Goal: Transaction & Acquisition: Purchase product/service

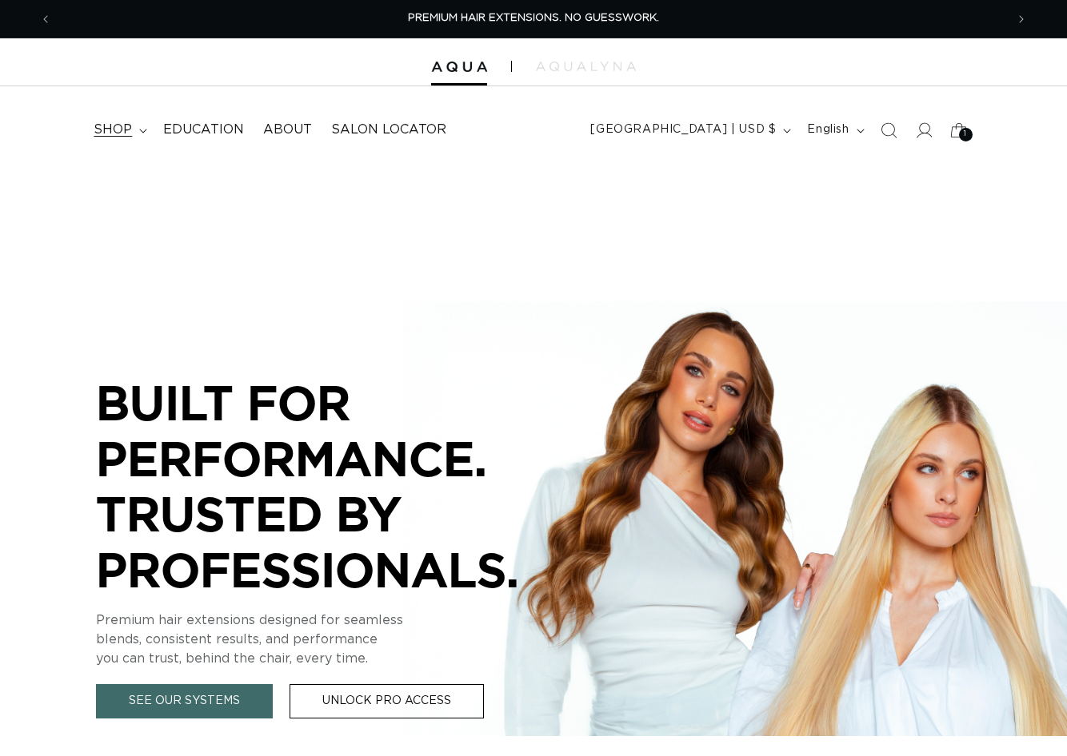
drag, startPoint x: 0, startPoint y: 0, endPoint x: 126, endPoint y: 126, distance: 178.1
click at [126, 126] on span "shop" at bounding box center [113, 130] width 38 height 17
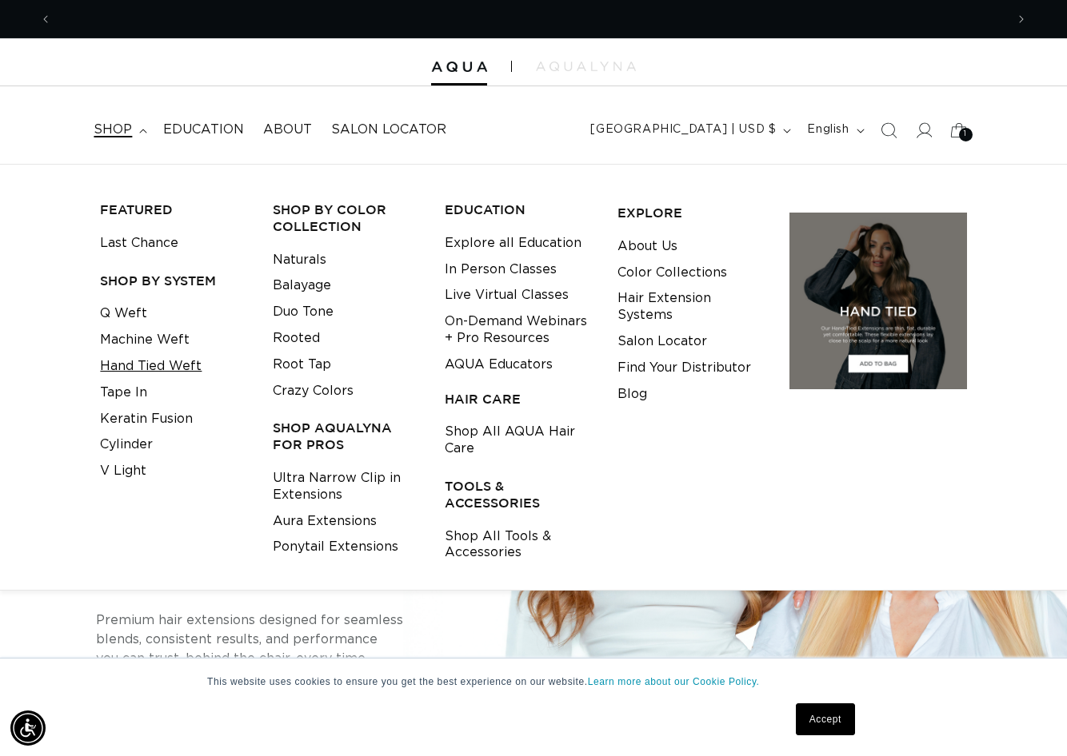
scroll to position [0, 953]
click at [154, 365] on link "Hand Tied Weft" at bounding box center [151, 366] width 102 height 26
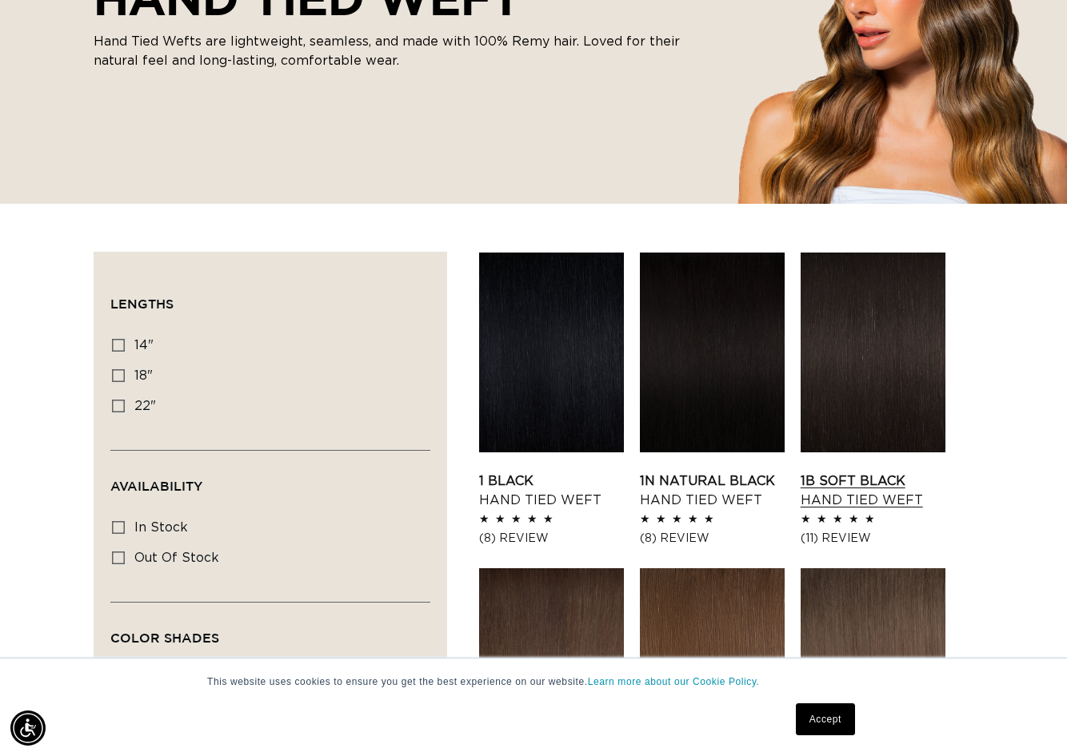
scroll to position [0, 953]
click at [864, 472] on link "1B Soft Black Hand Tied Weft" at bounding box center [872, 491] width 145 height 38
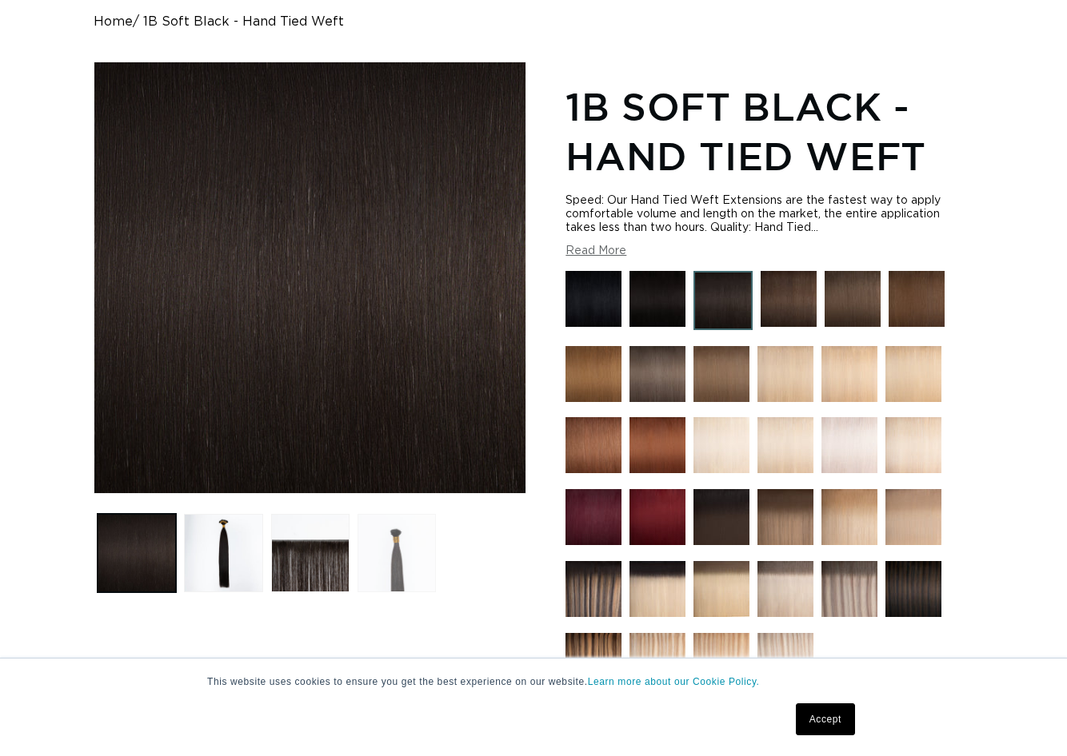
scroll to position [160, 0]
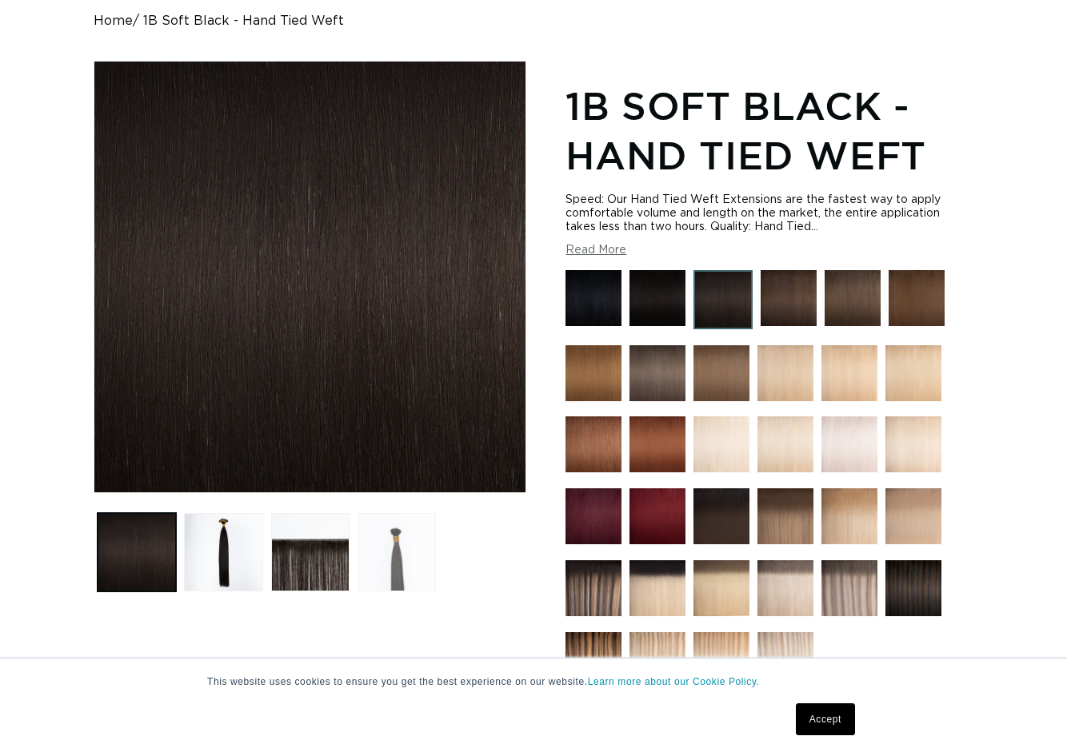
click at [404, 568] on button "Load image 4 in gallery view" at bounding box center [396, 552] width 78 height 78
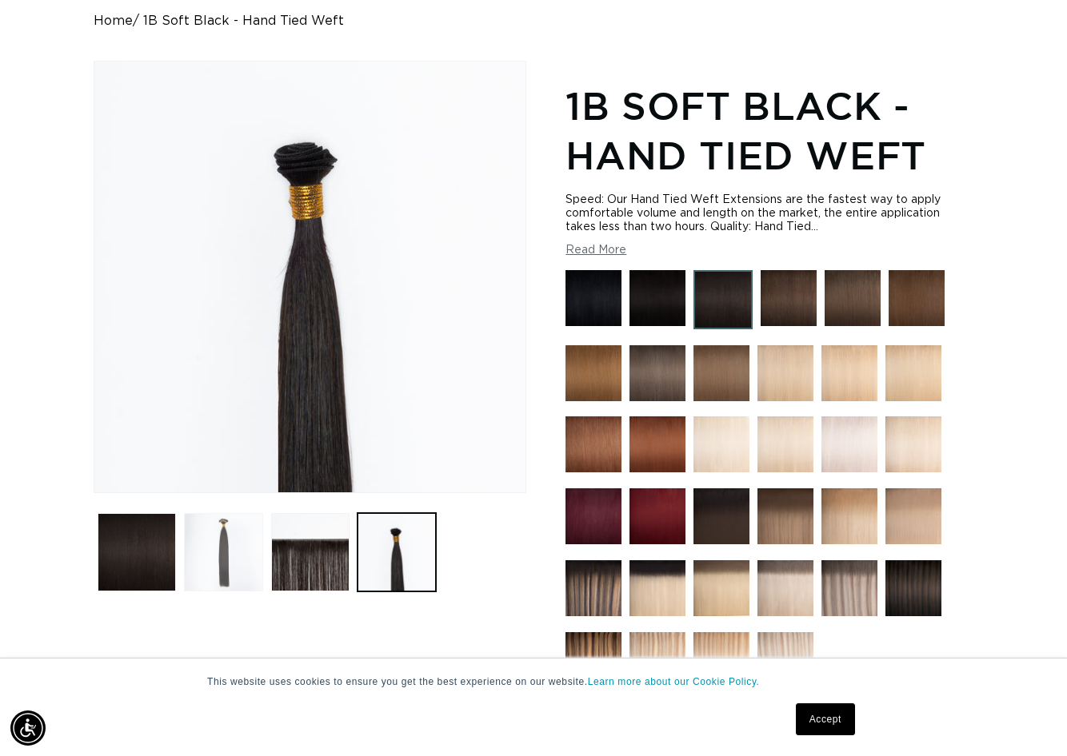
click at [203, 542] on button "Load image 2 in gallery view" at bounding box center [223, 552] width 78 height 78
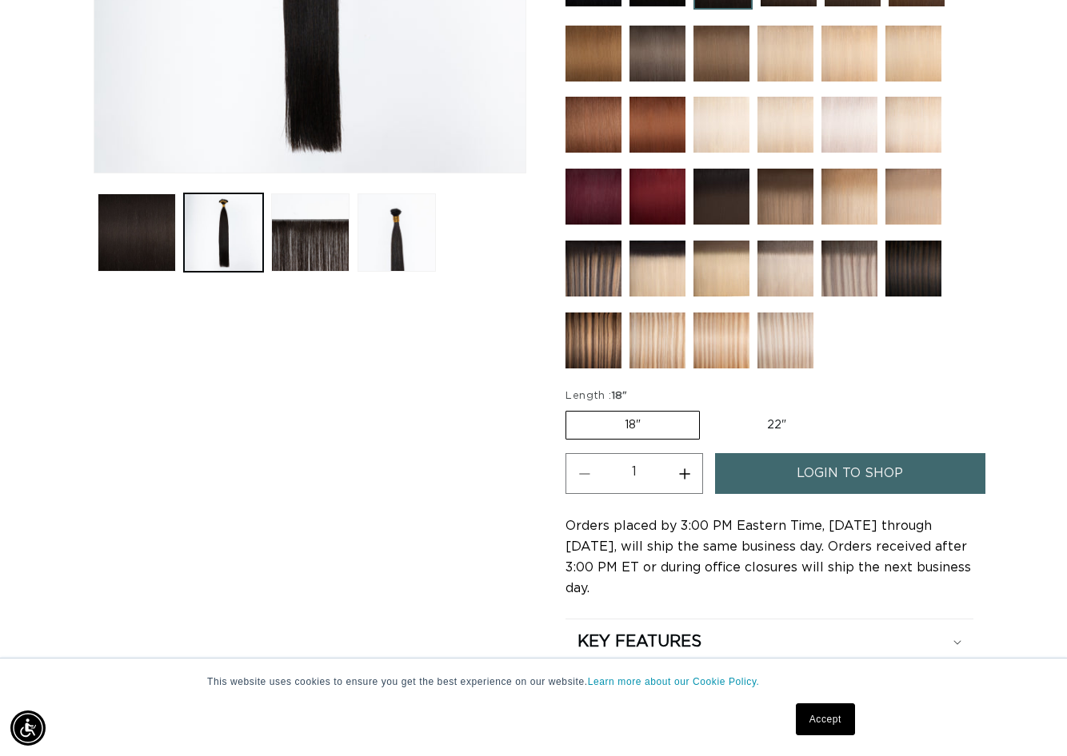
scroll to position [0, 1906]
click at [794, 429] on label "22" Variant sold out or unavailable" at bounding box center [777, 425] width 136 height 27
click at [709, 409] on input "22" Variant sold out or unavailable" at bounding box center [708, 408] width 1 height 1
radio input "true"
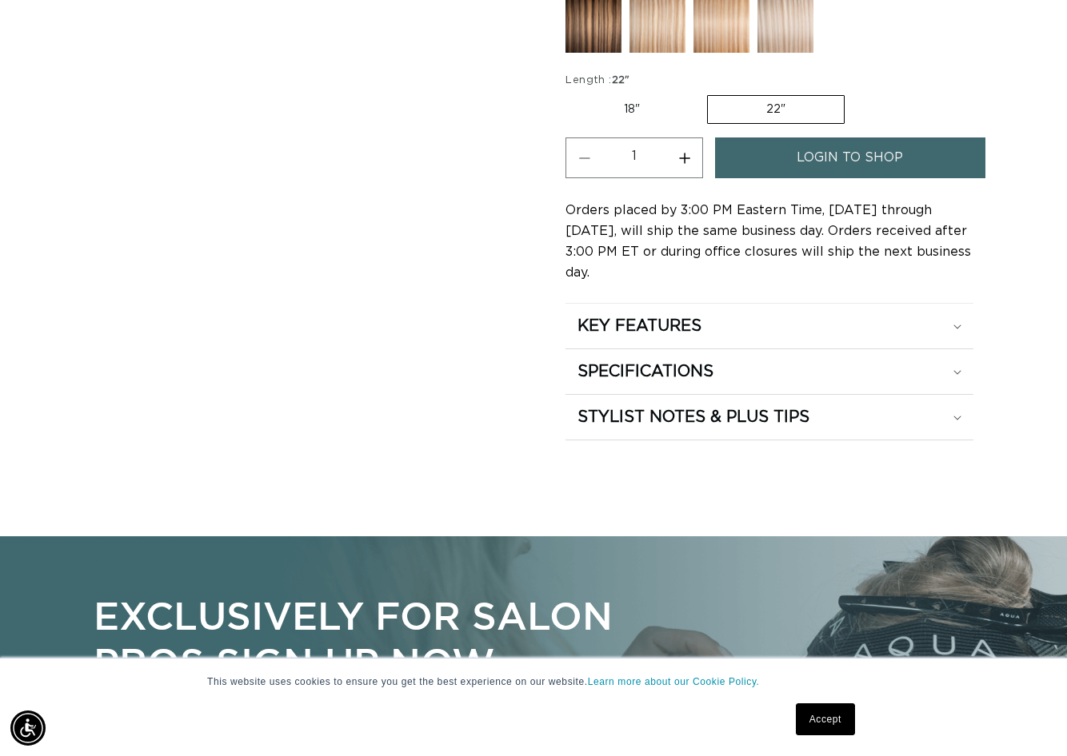
scroll to position [800, 0]
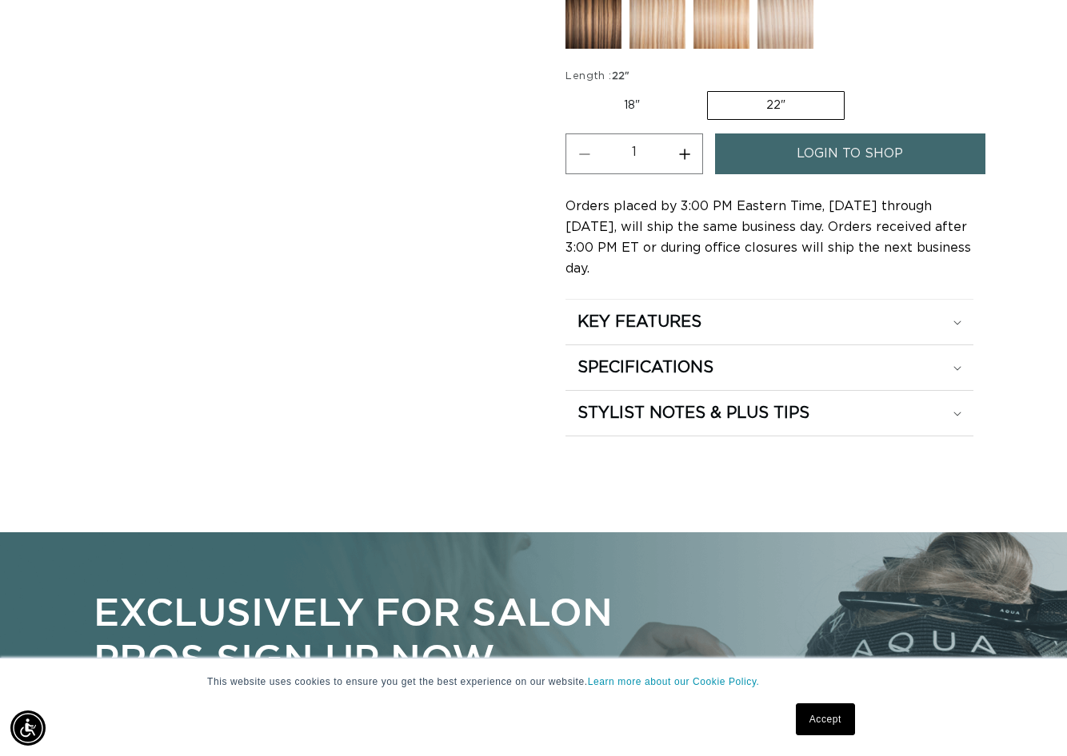
click at [824, 147] on span "login to shop" at bounding box center [849, 154] width 106 height 41
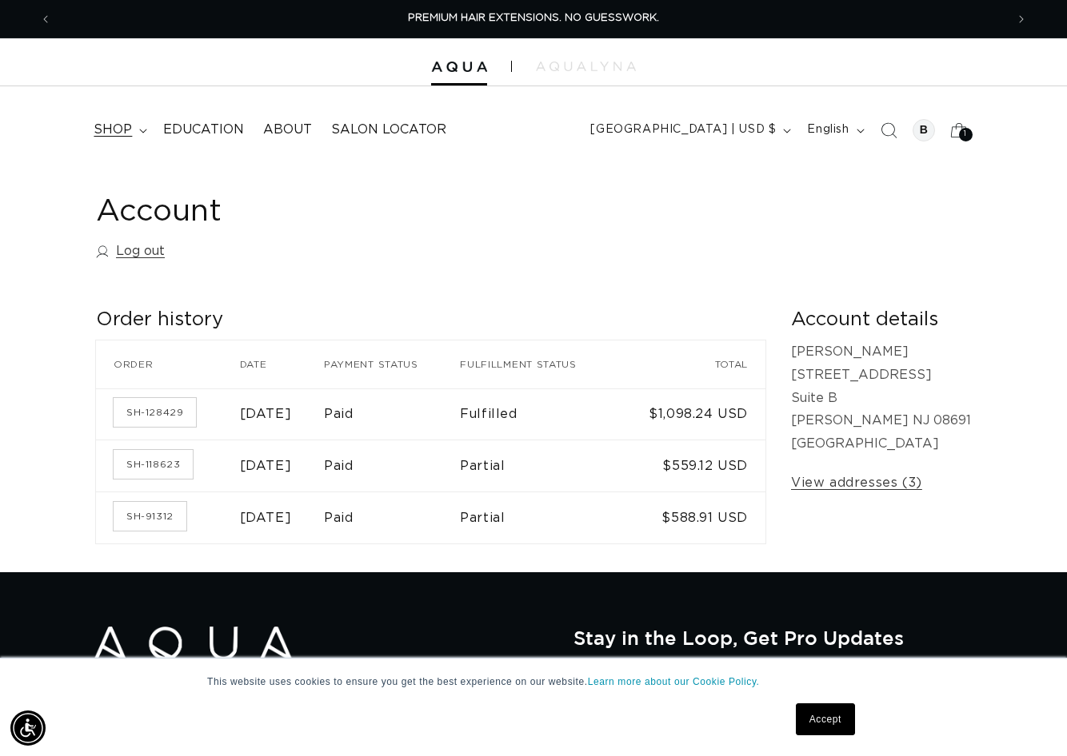
click at [142, 137] on summary "shop" at bounding box center [119, 130] width 70 height 36
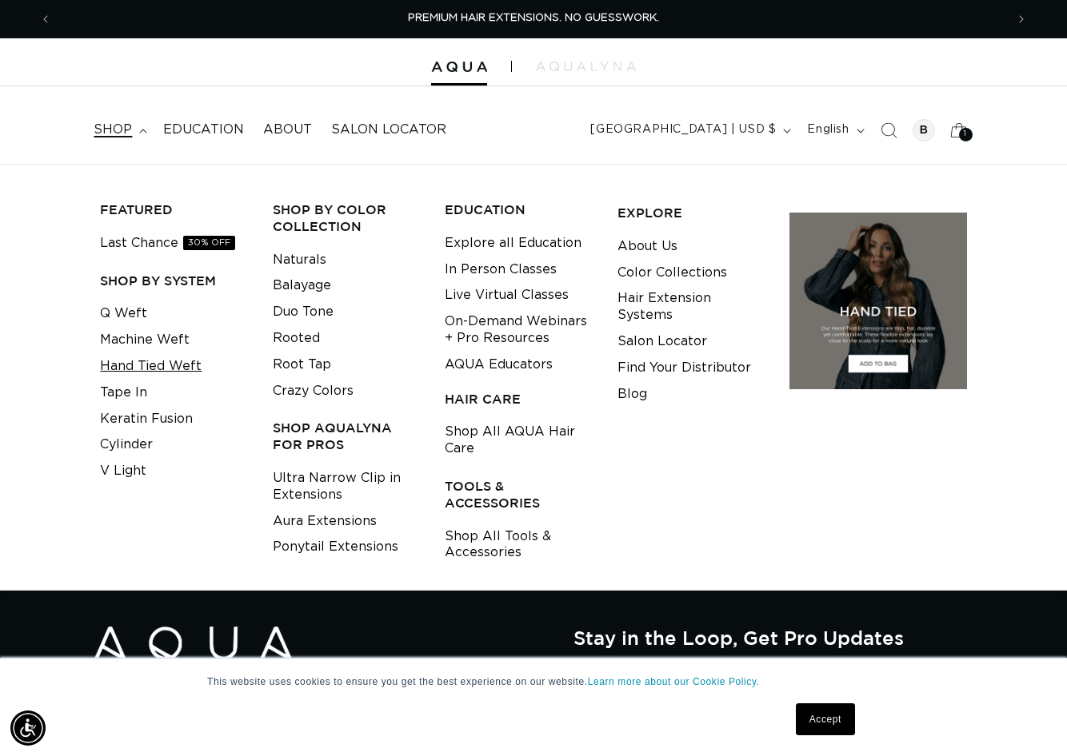
click at [124, 364] on link "Hand Tied Weft" at bounding box center [151, 366] width 102 height 26
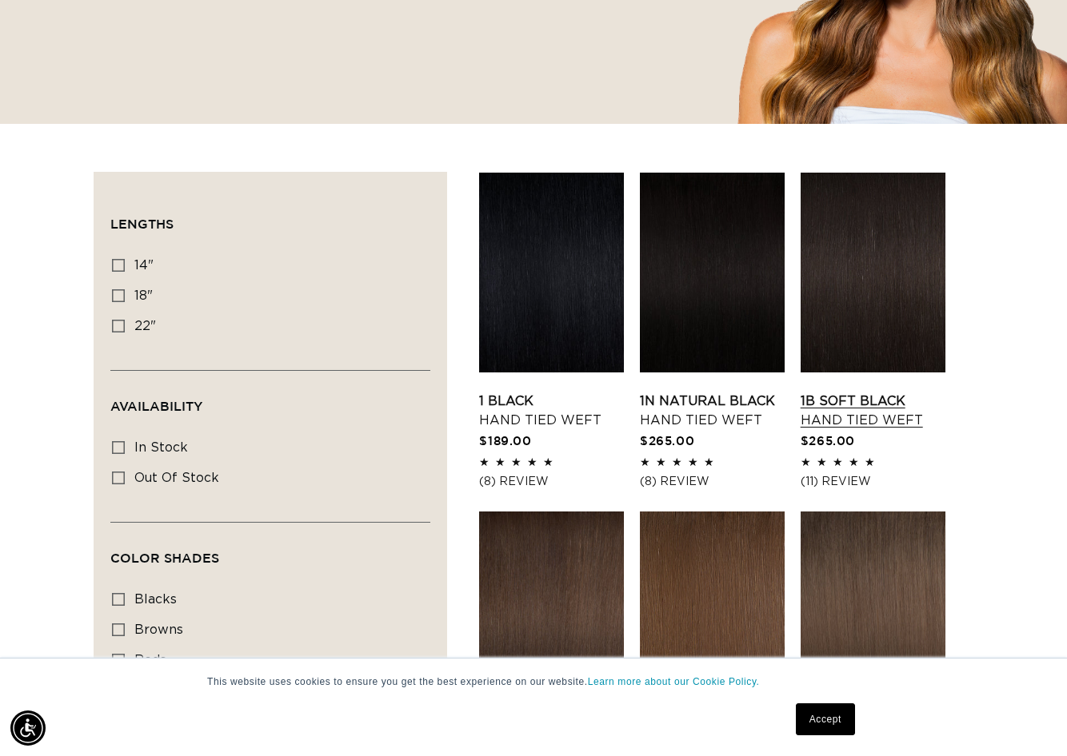
click at [830, 392] on link "1B Soft Black Hand Tied Weft" at bounding box center [872, 411] width 145 height 38
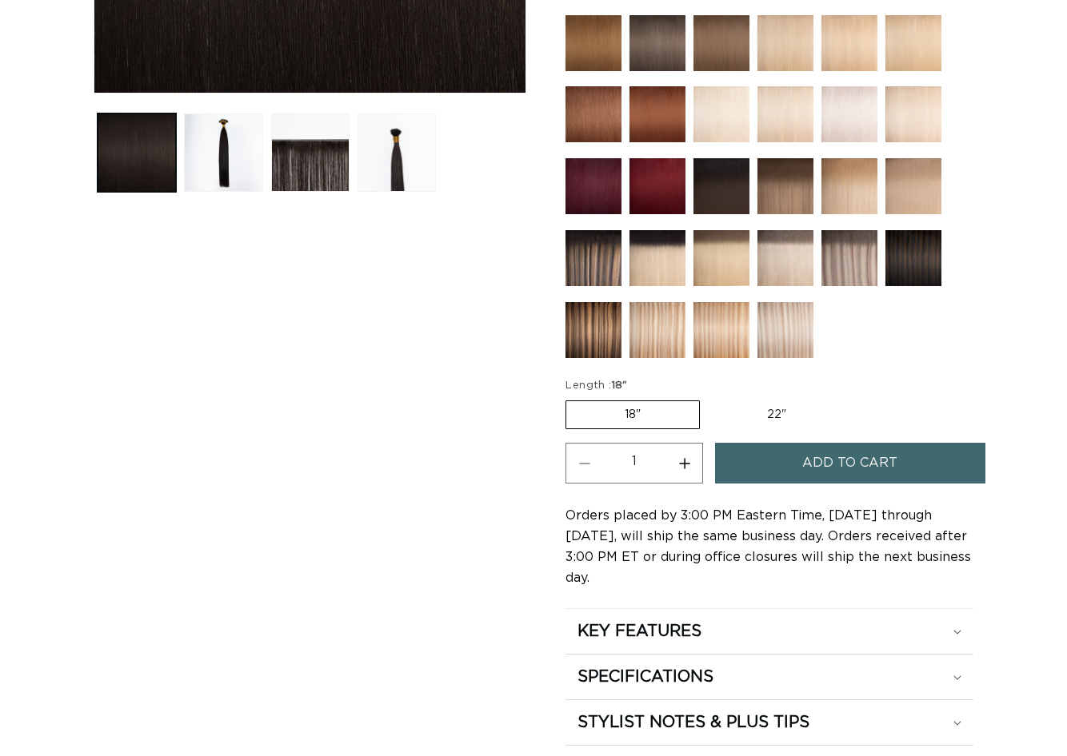
scroll to position [560, 0]
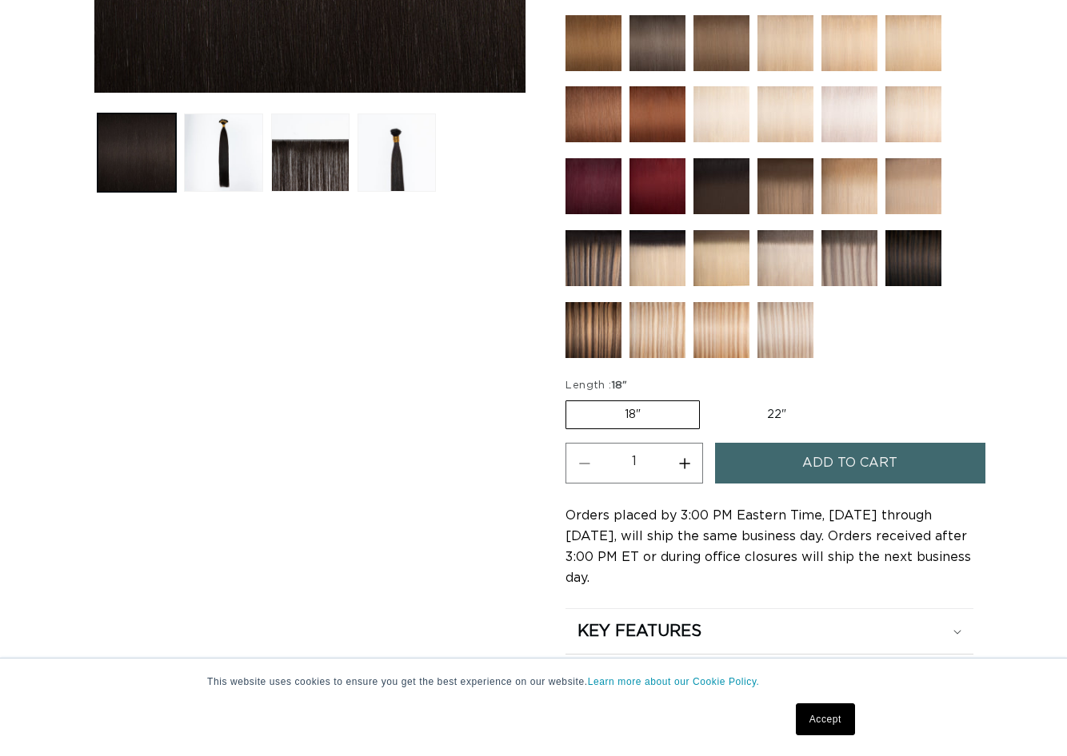
click at [760, 412] on label "22" Variant sold out or unavailable" at bounding box center [777, 414] width 136 height 27
click at [709, 398] on input "22" Variant sold out or unavailable" at bounding box center [708, 397] width 1 height 1
radio input "true"
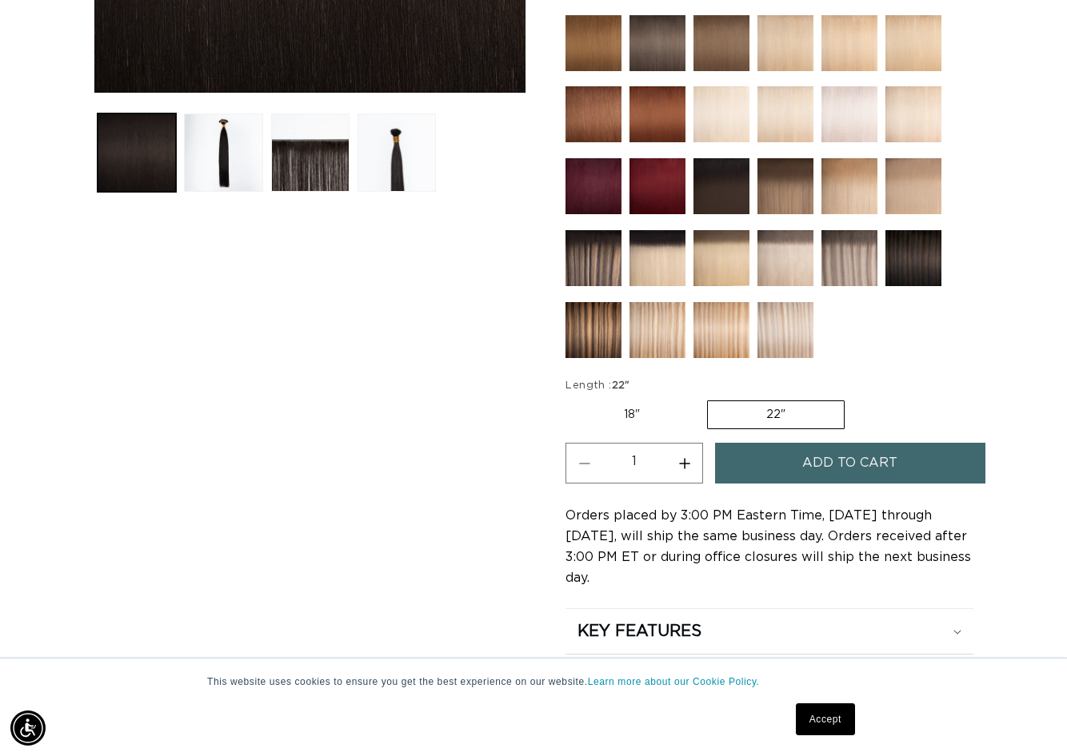
click at [649, 405] on label "18" Variant sold out or unavailable" at bounding box center [631, 414] width 133 height 27
click at [570, 398] on input "18" Variant sold out or unavailable" at bounding box center [569, 397] width 1 height 1
radio input "true"
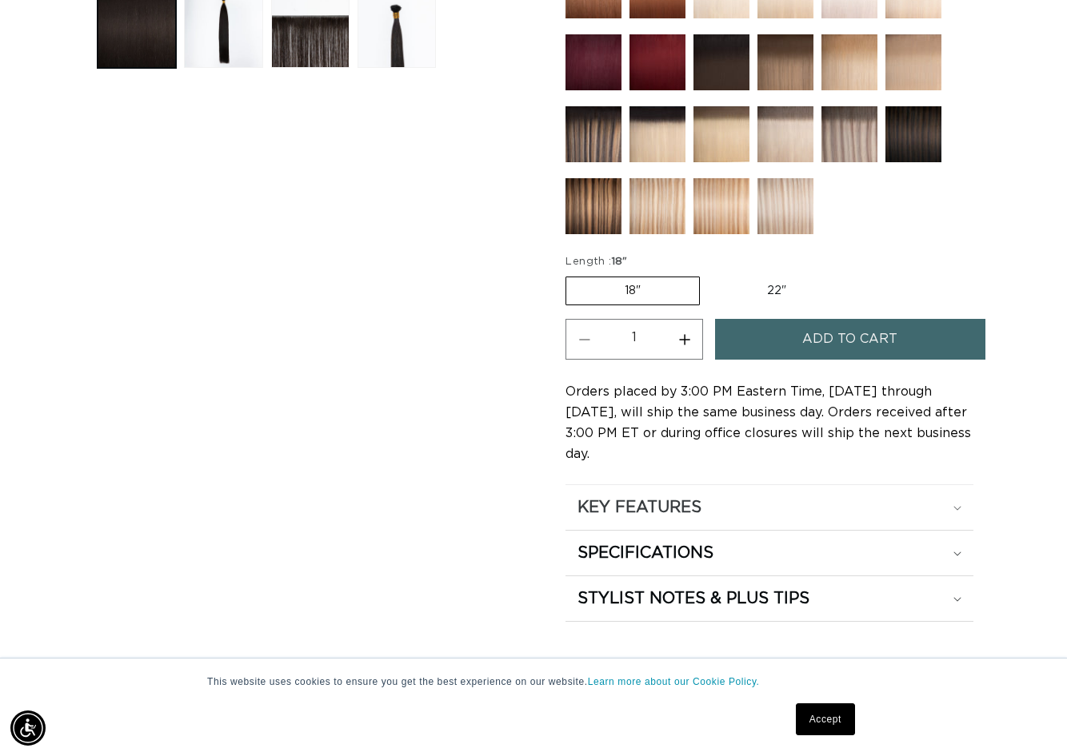
scroll to position [720, 0]
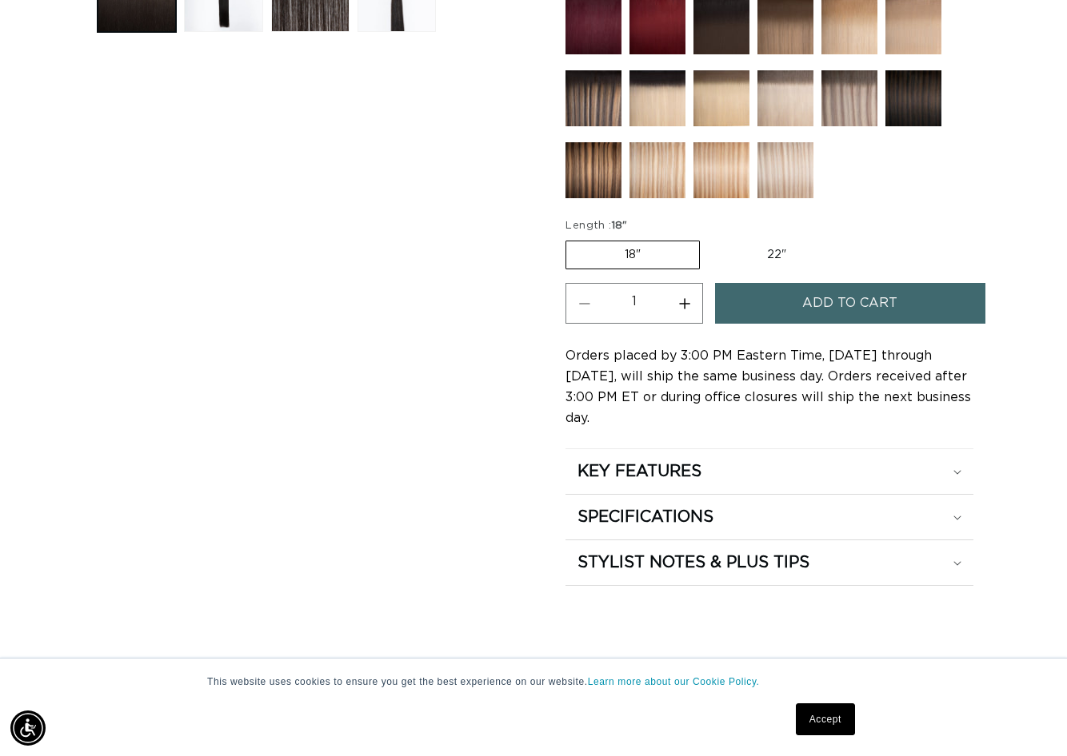
click at [751, 249] on label "22" Variant sold out or unavailable" at bounding box center [777, 254] width 136 height 27
click at [709, 238] on input "22" Variant sold out or unavailable" at bounding box center [708, 238] width 1 height 1
radio input "true"
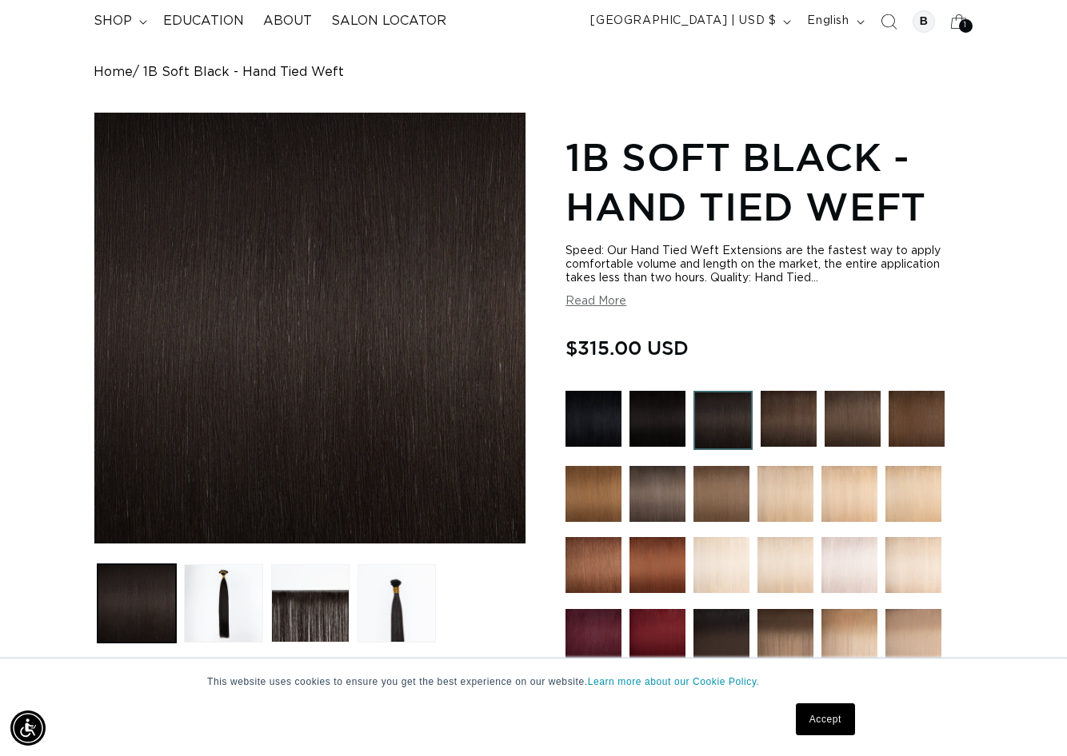
scroll to position [160, 0]
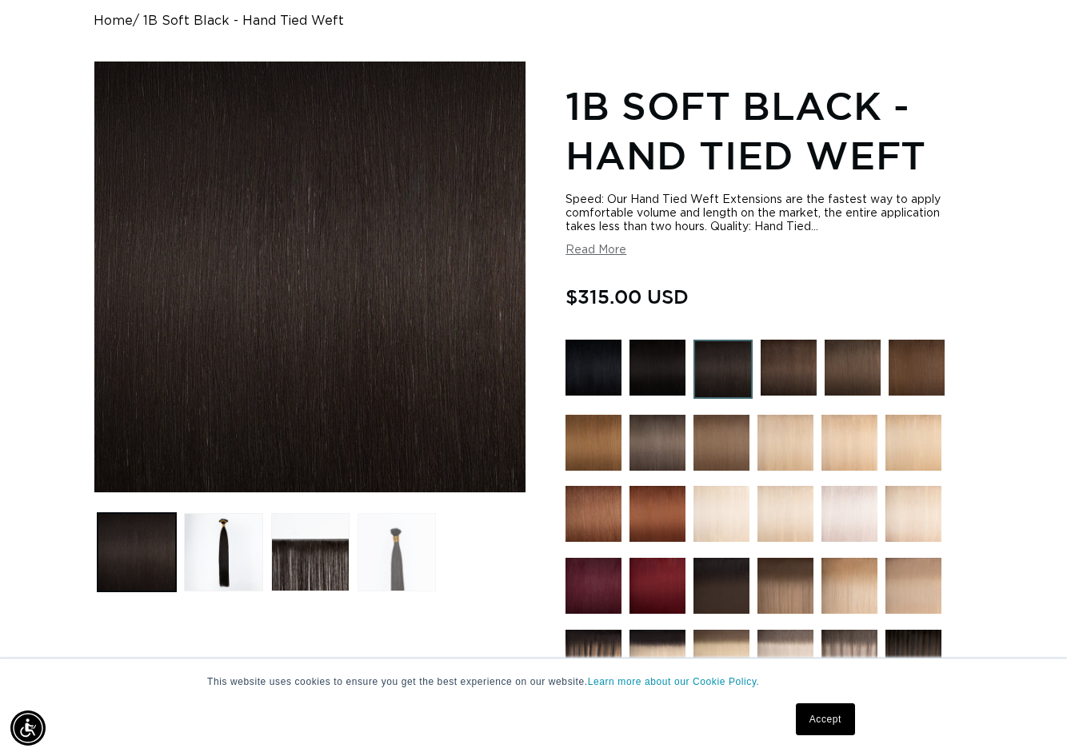
click at [388, 564] on button "Load image 4 in gallery view" at bounding box center [396, 552] width 78 height 78
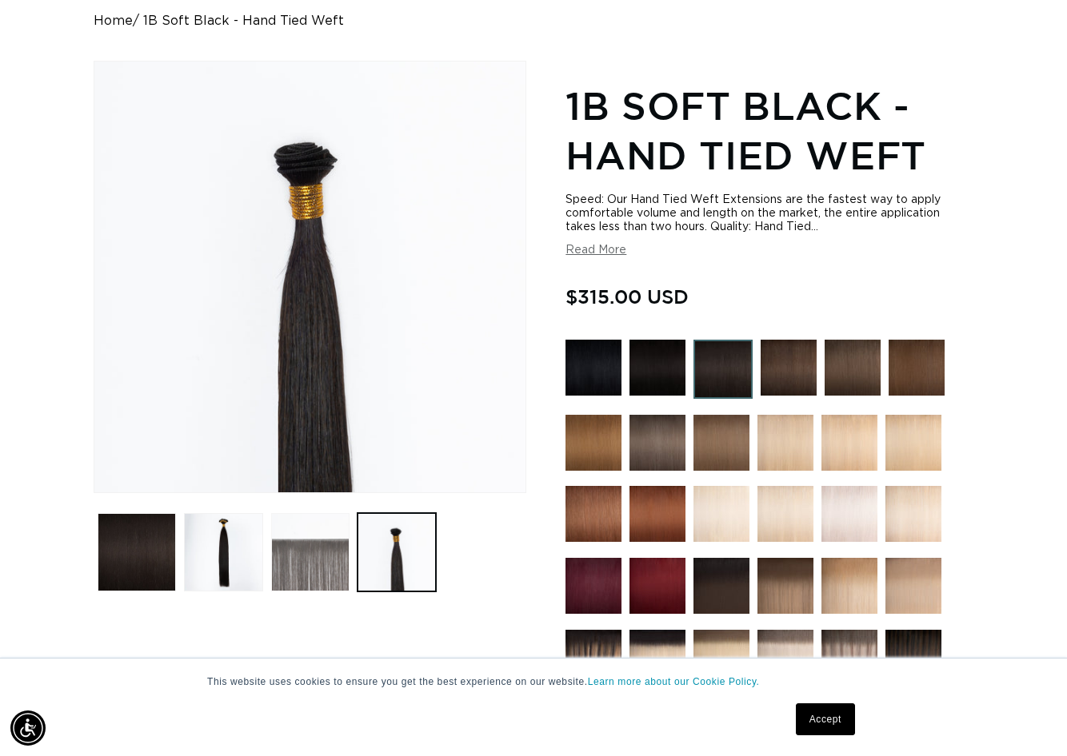
click at [289, 559] on button "Load image 3 in gallery view" at bounding box center [310, 552] width 78 height 78
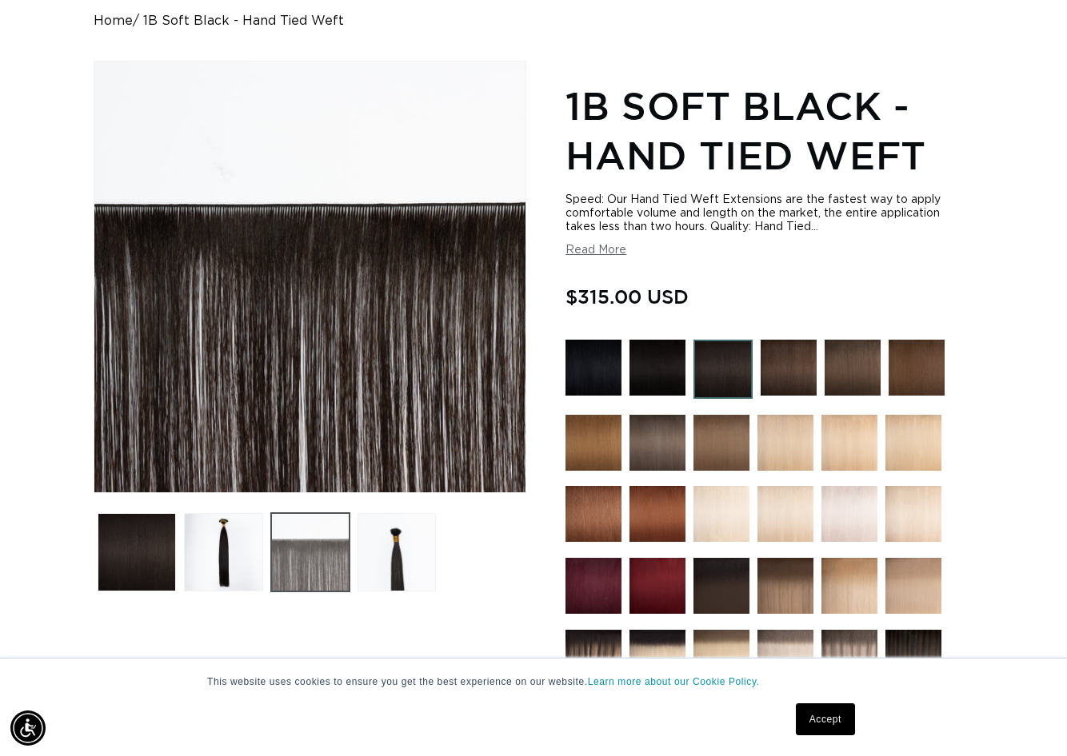
scroll to position [0, 953]
click at [228, 558] on button "Load image 2 in gallery view" at bounding box center [223, 552] width 78 height 78
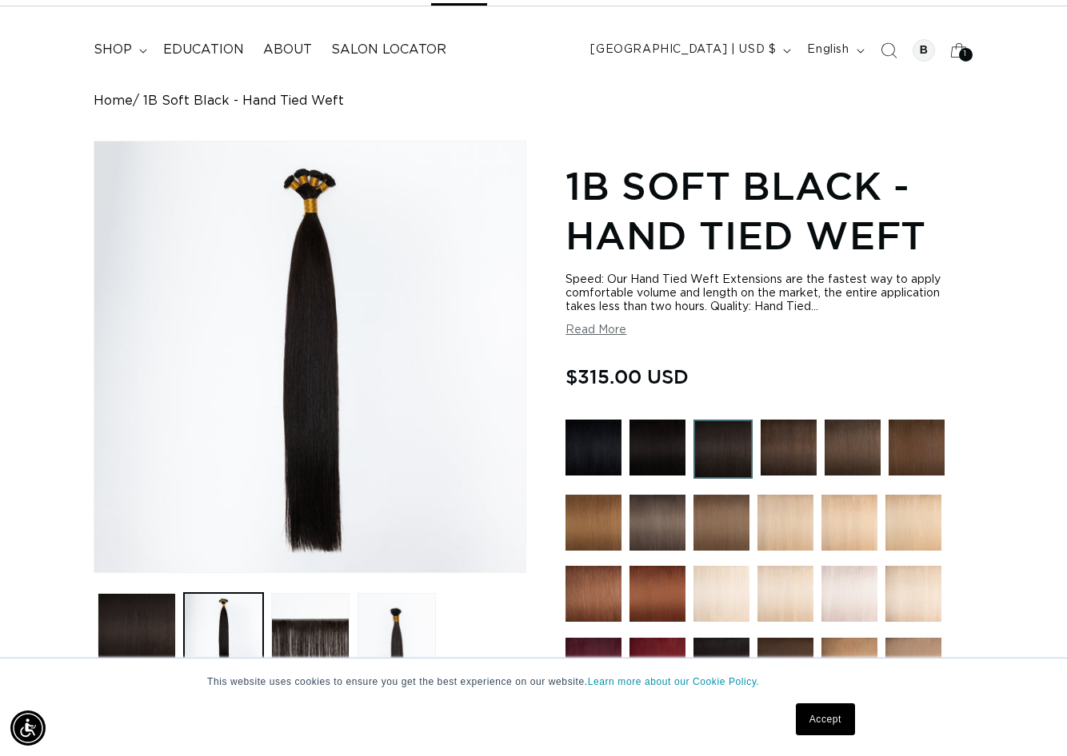
scroll to position [0, 0]
